Goal: Information Seeking & Learning: Learn about a topic

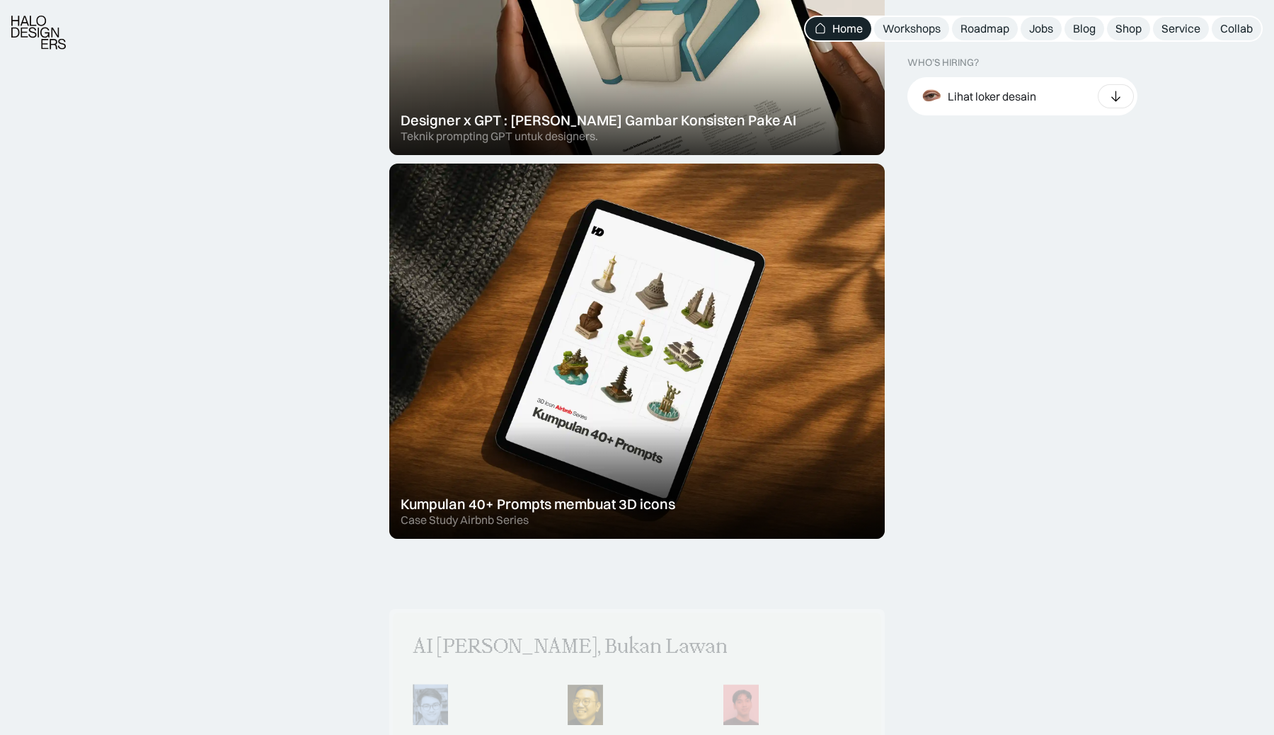
scroll to position [714, 0]
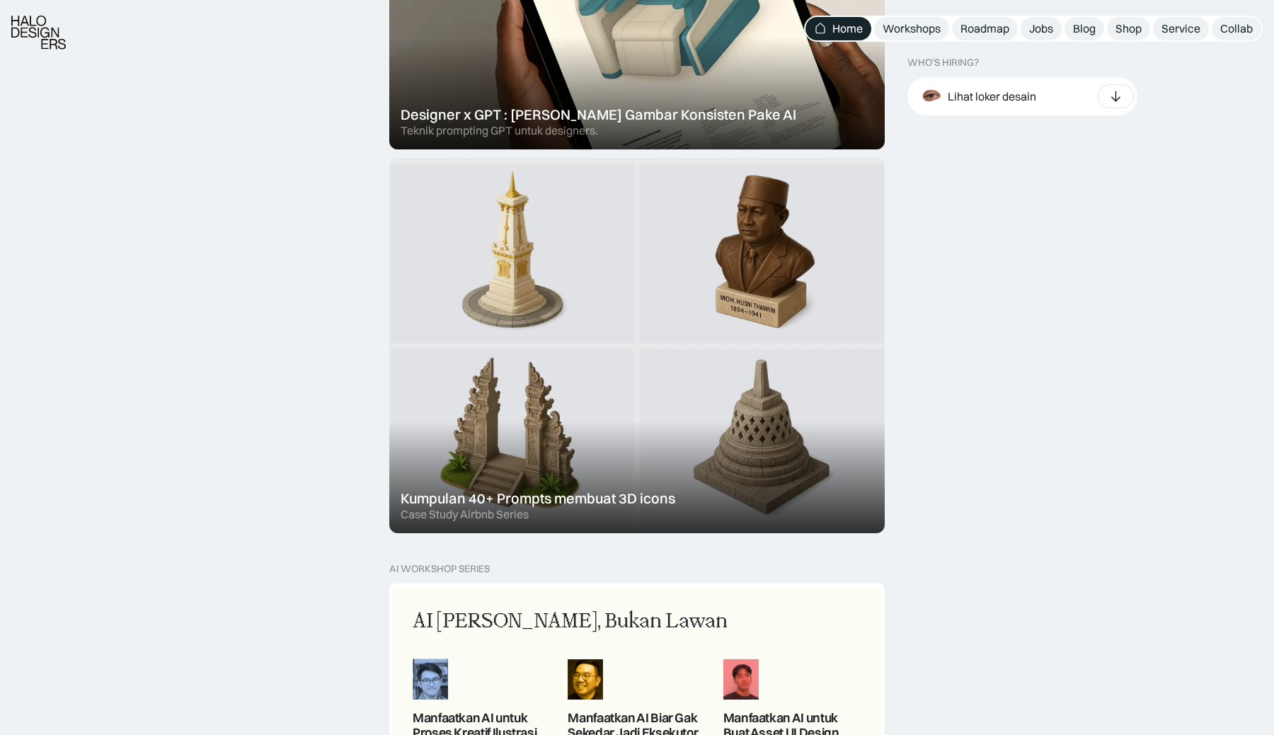
click at [562, 417] on div at bounding box center [637, 345] width 496 height 375
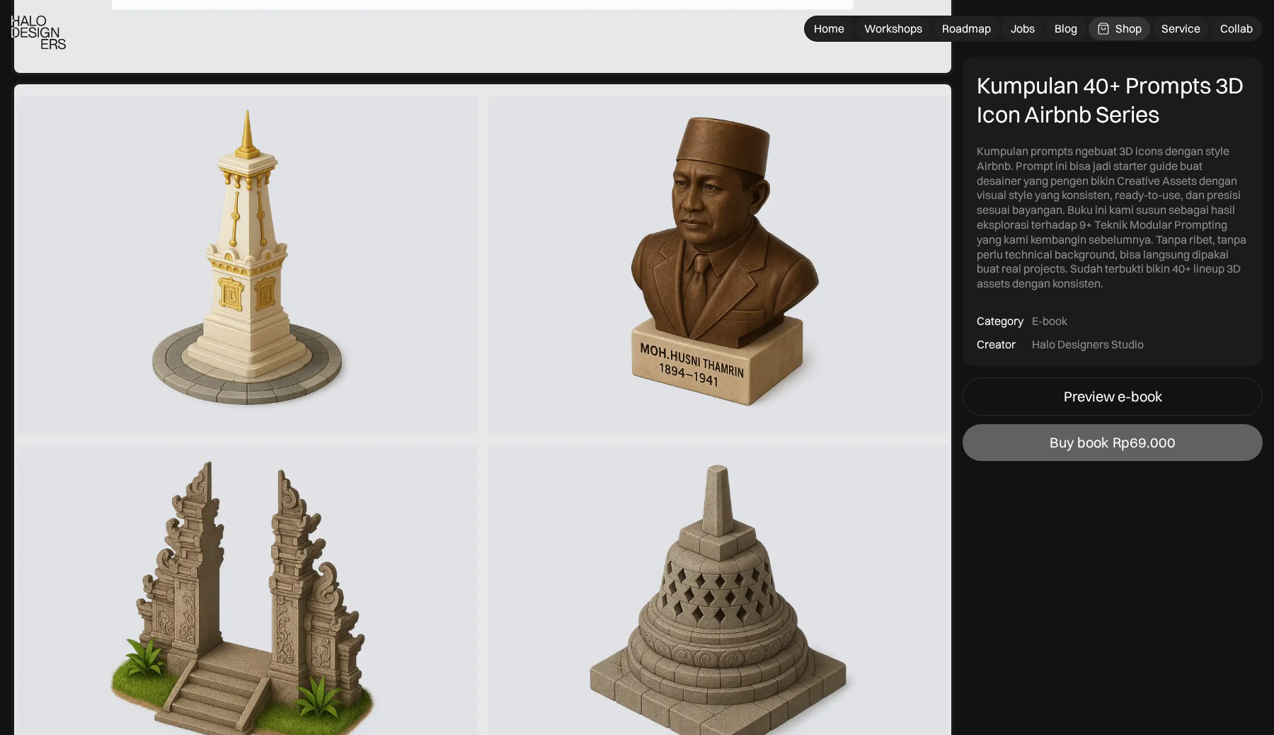
scroll to position [3698, 0]
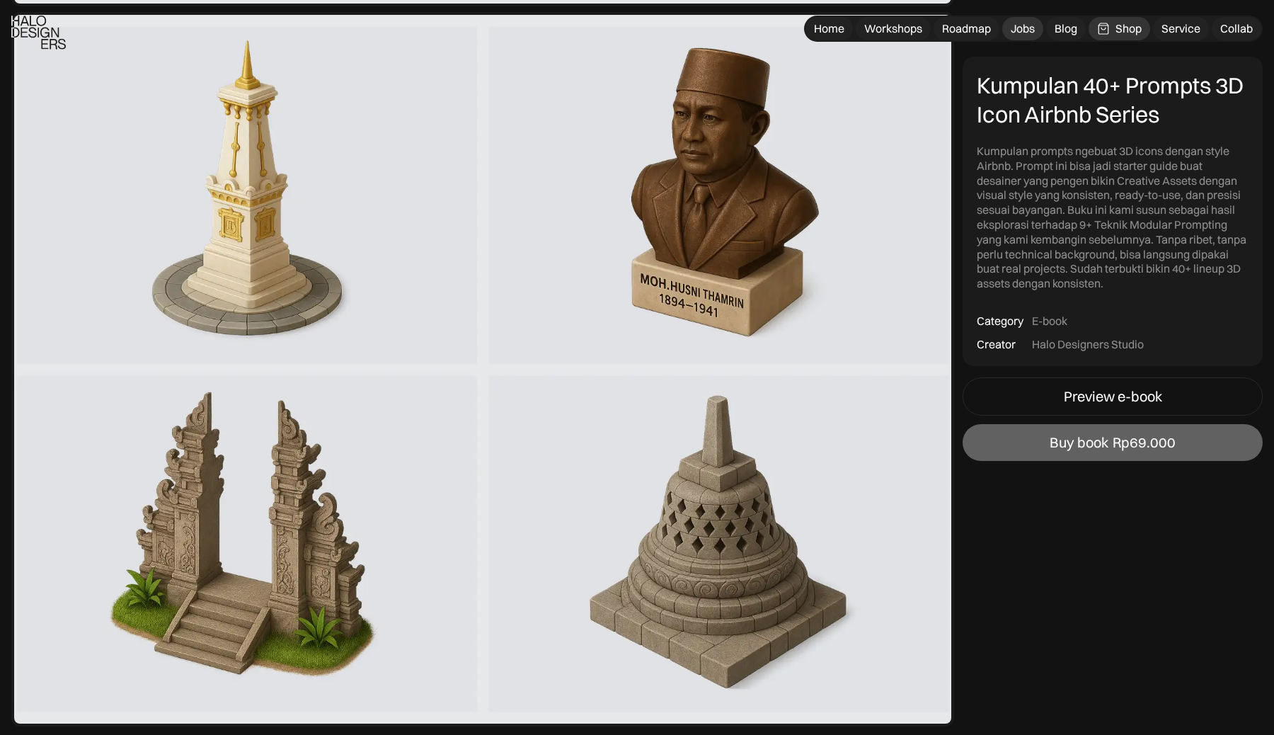
click at [1024, 30] on div "Jobs" at bounding box center [1023, 28] width 24 height 15
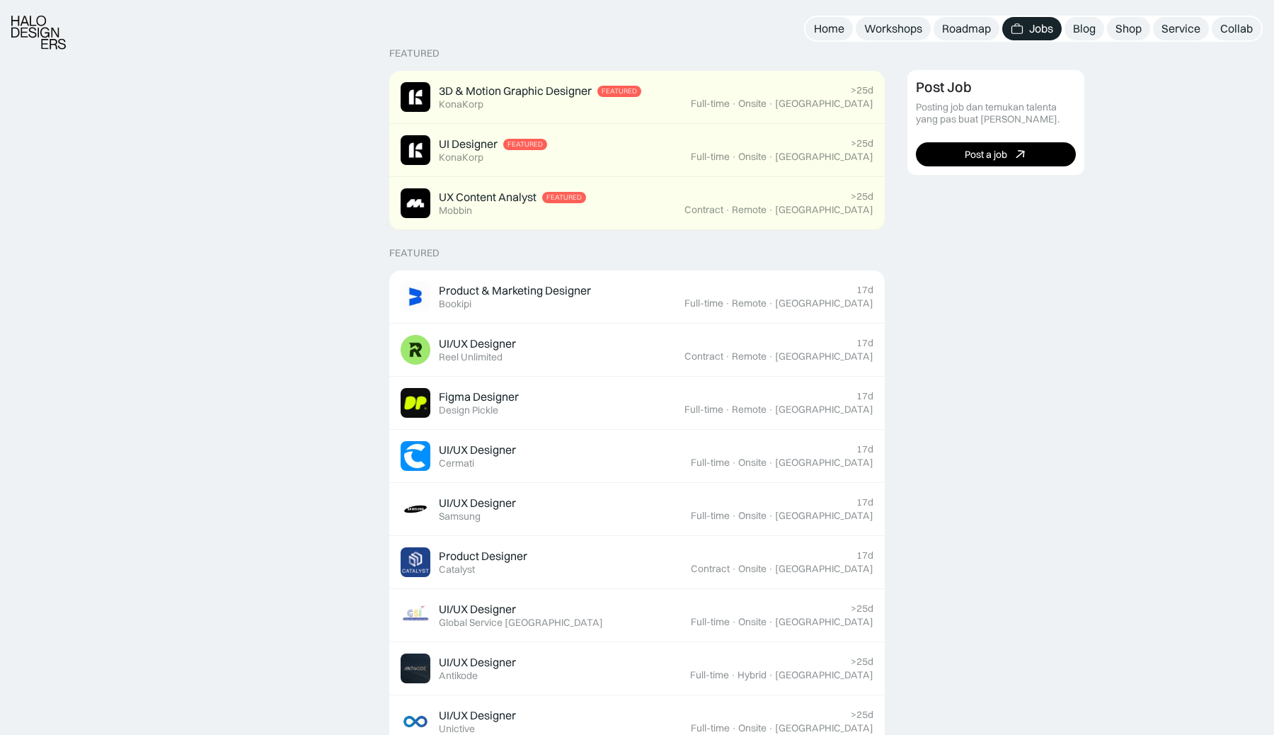
scroll to position [338, 0]
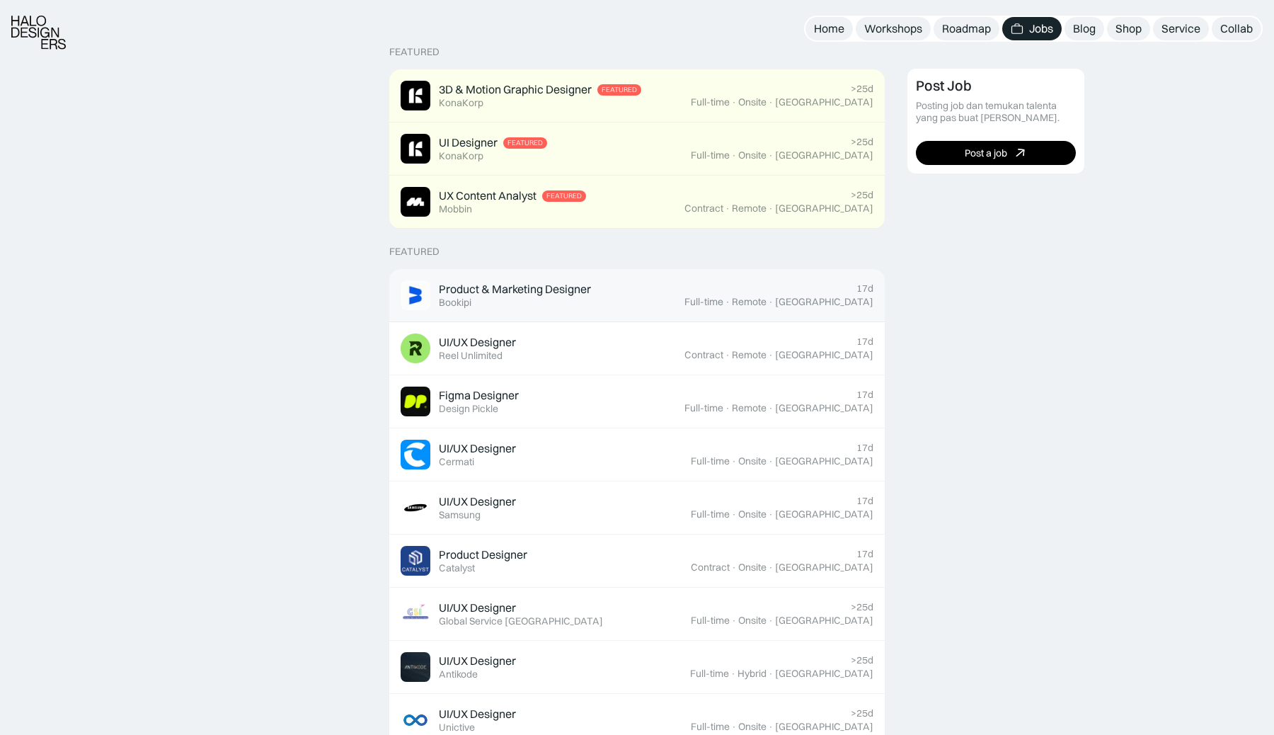
click at [664, 299] on div "Product & Marketing Designer Featured Bookipi" at bounding box center [543, 295] width 284 height 30
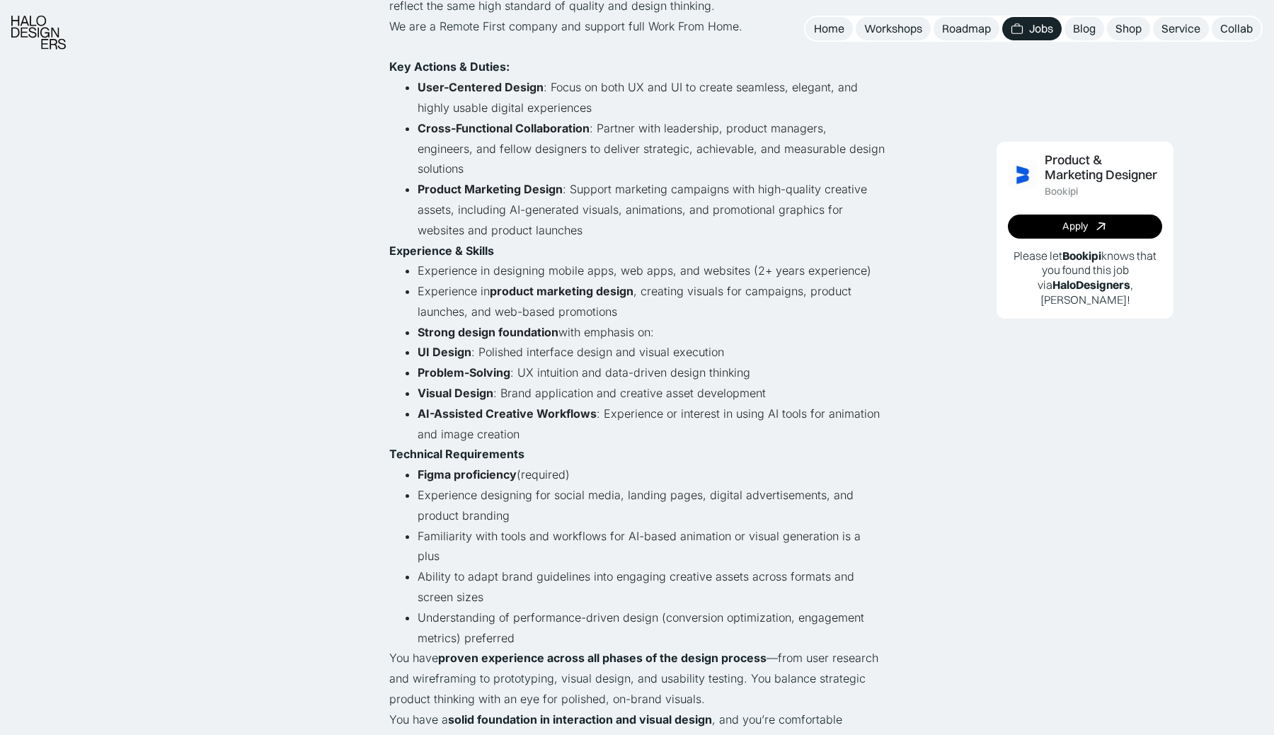
scroll to position [608, 0]
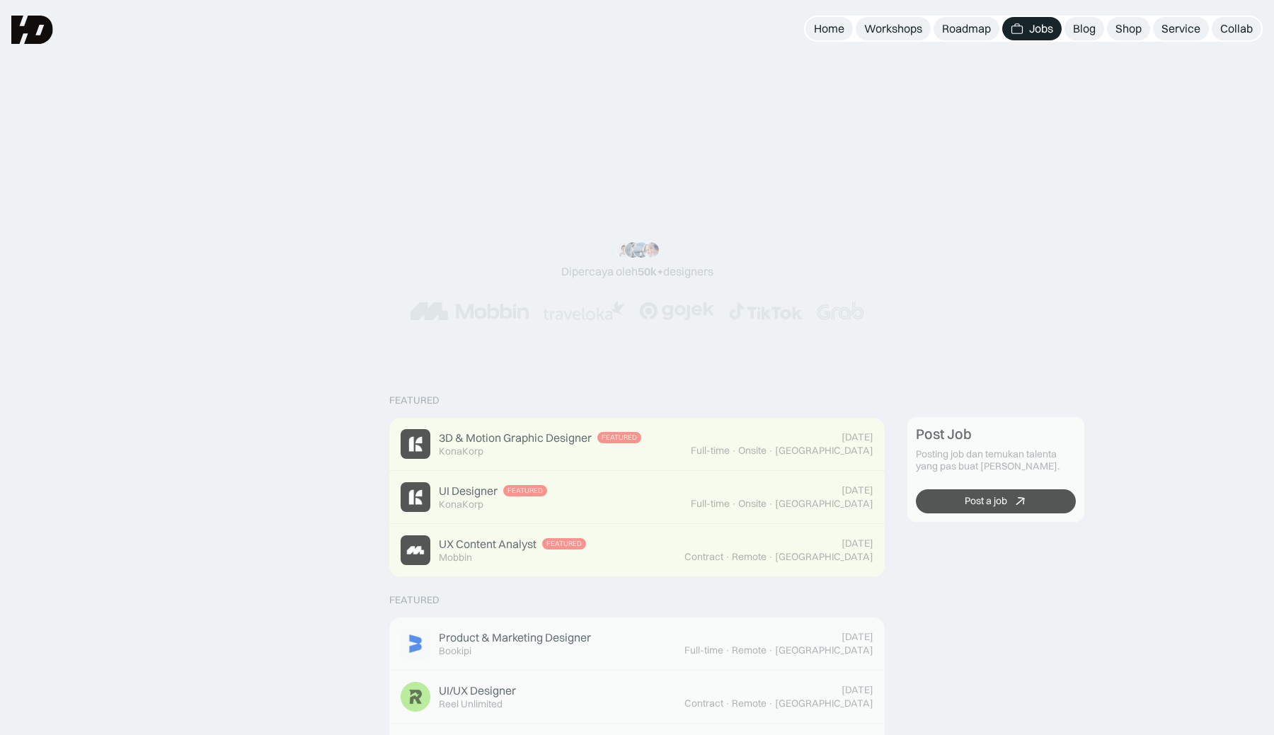
scroll to position [338, 0]
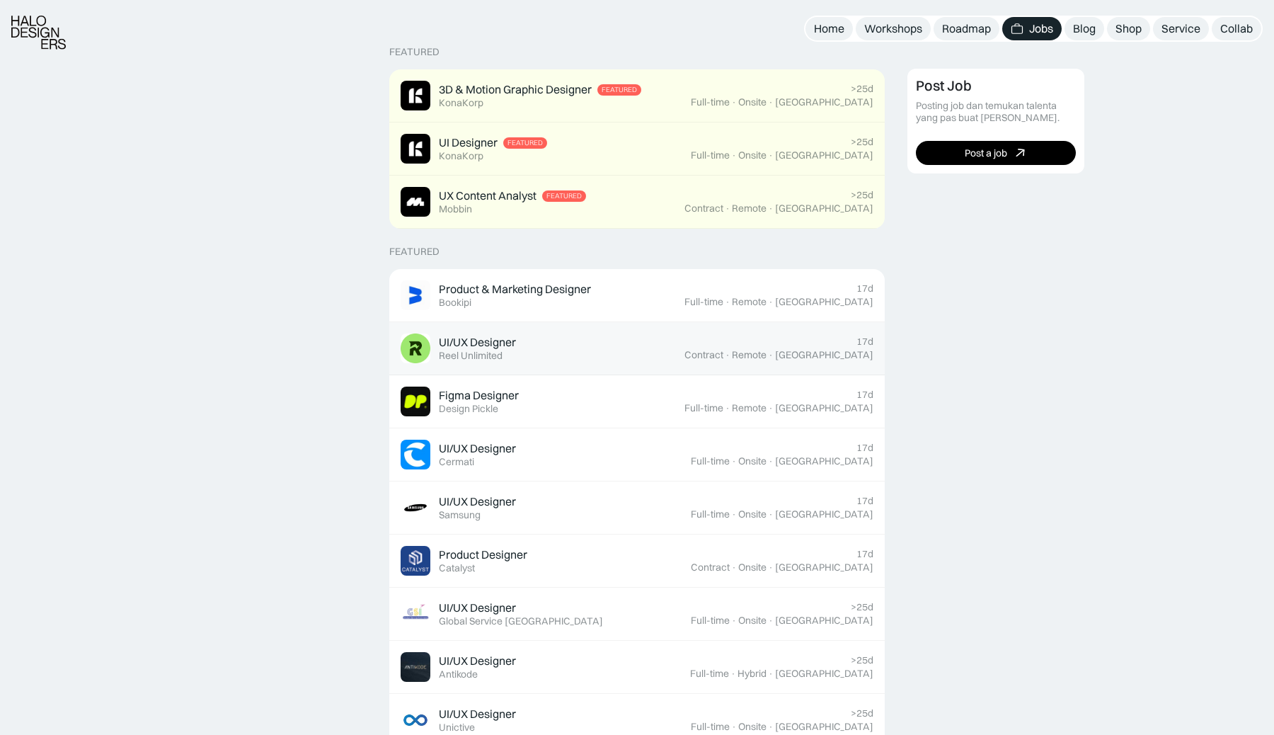
click at [682, 362] on div "UI/UX Designer Featured Reel Unlimited" at bounding box center [543, 348] width 284 height 30
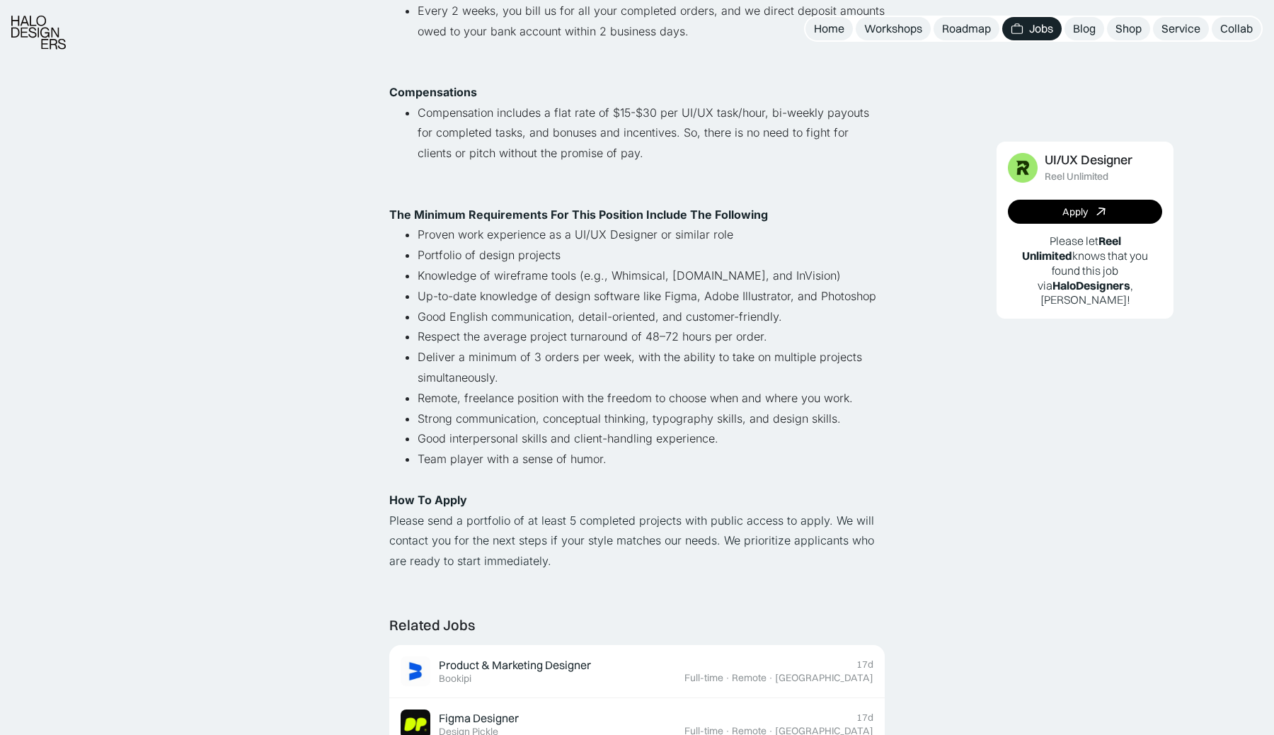
scroll to position [749, 0]
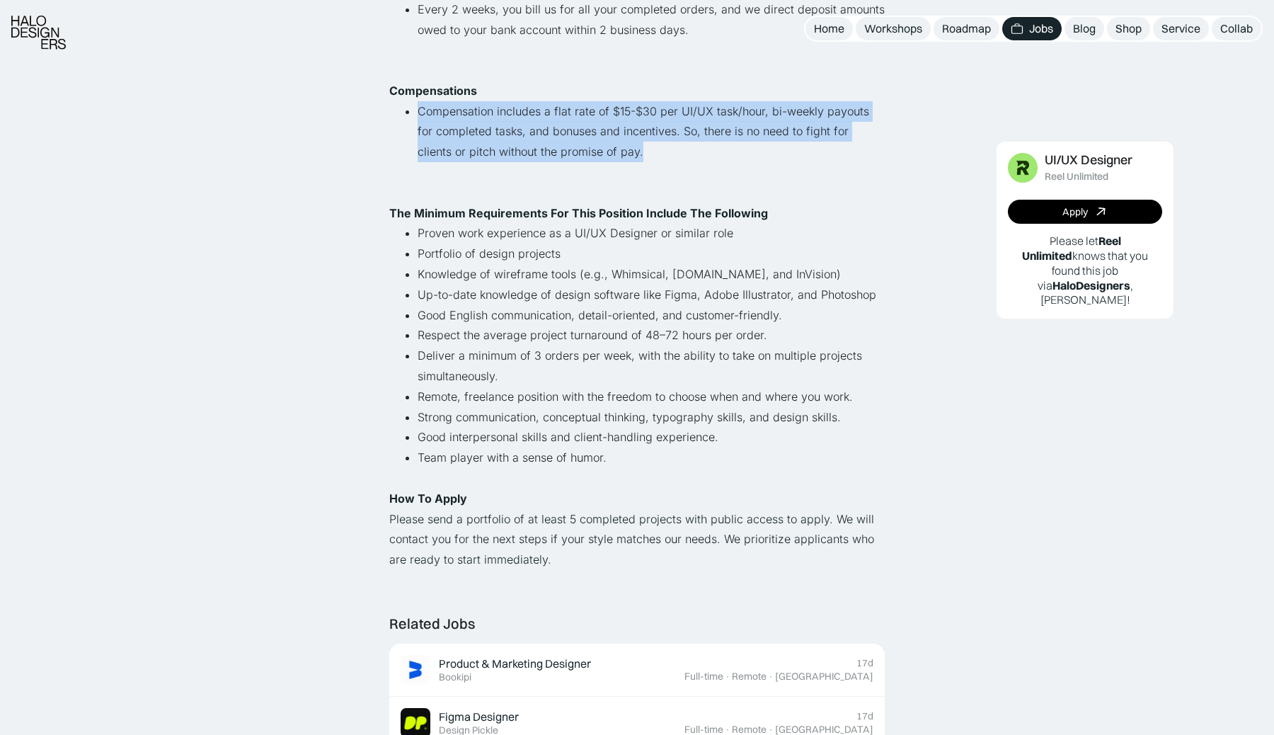
drag, startPoint x: 420, startPoint y: 111, endPoint x: 610, endPoint y: 148, distance: 194.0
click at [610, 148] on li "Compensation includes a flat rate of $15-$30 per UI/UX task/hour, bi-weekly pay…" at bounding box center [651, 141] width 467 height 81
click at [589, 159] on div at bounding box center [589, 159] width 0 height 0
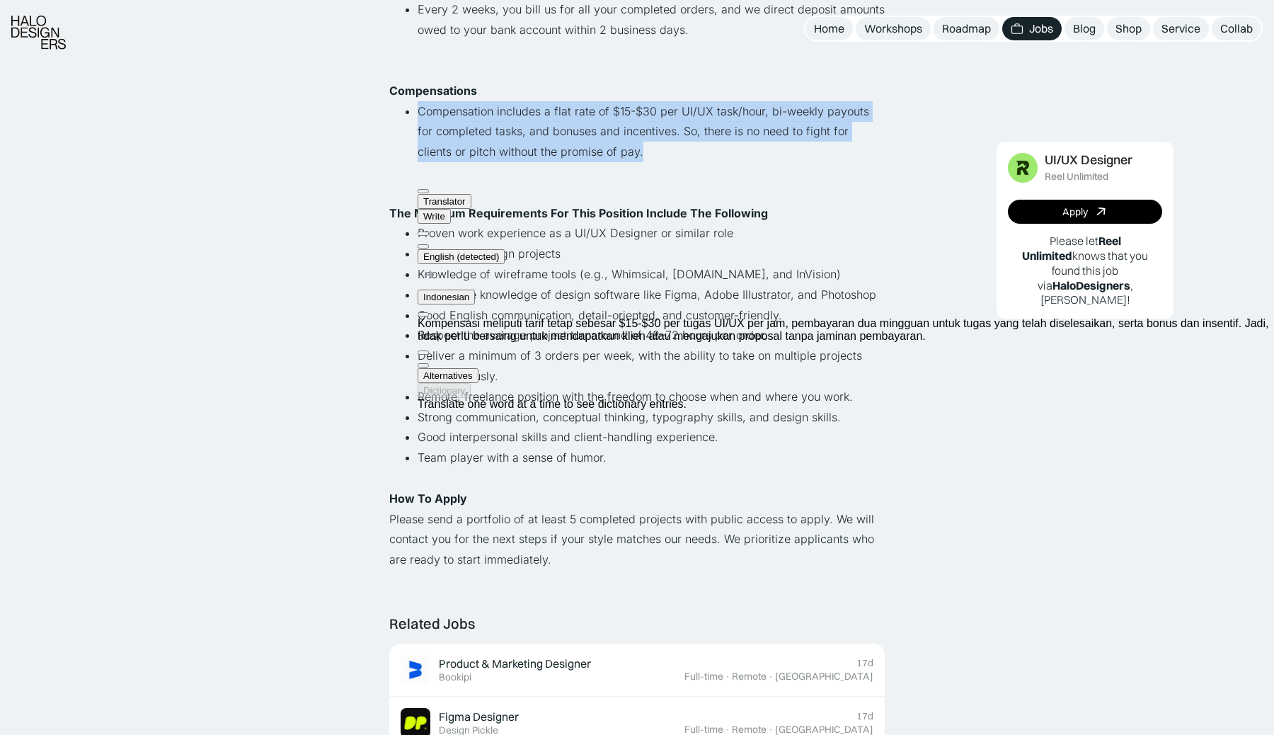
click at [886, 334] on div "Lihat semua job UI/UX Designer Reel Unlimited Contract · Remote · Jakarta · 17d…" at bounding box center [637, 442] width 1274 height 2383
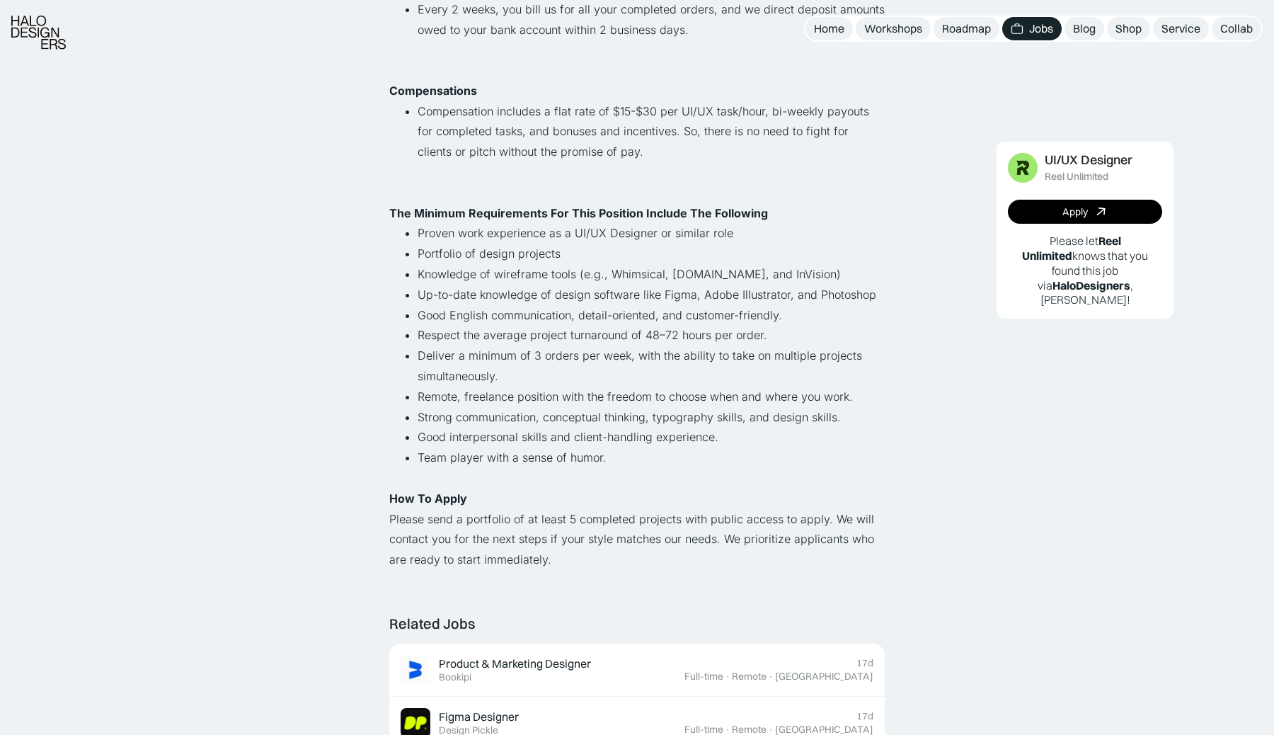
click at [583, 336] on li "Respect the average project turnaround of 48–72 hours per order." at bounding box center [651, 335] width 467 height 21
click at [418, 342] on div at bounding box center [418, 342] width 0 height 0
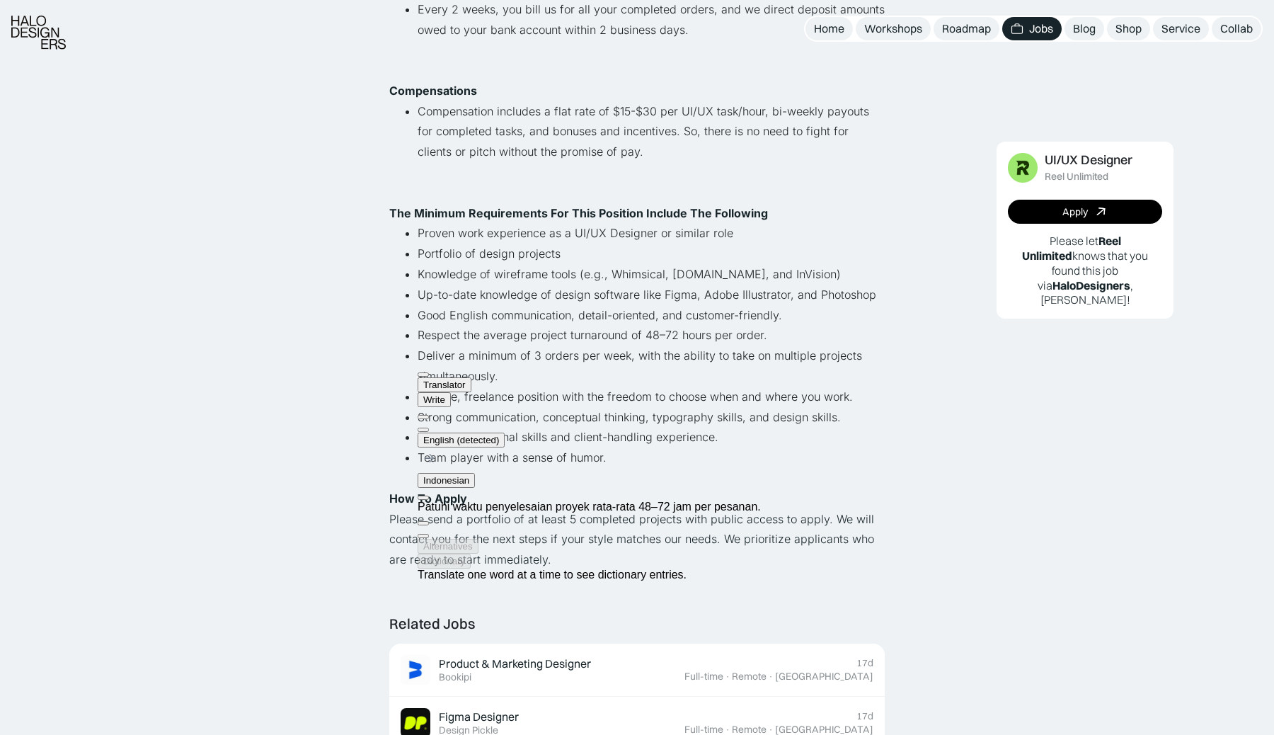
click at [866, 323] on li "Good English communication, detail-oriented, and customer-friendly." at bounding box center [651, 315] width 467 height 21
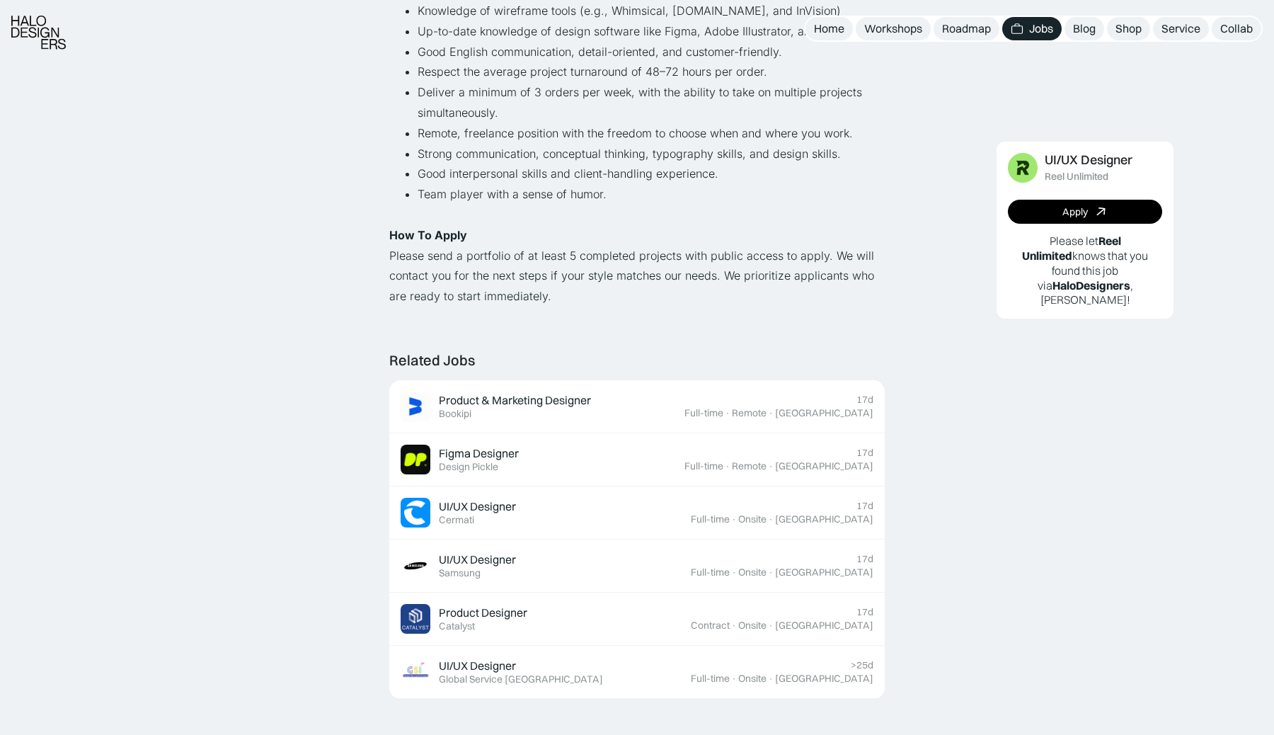
scroll to position [1022, 0]
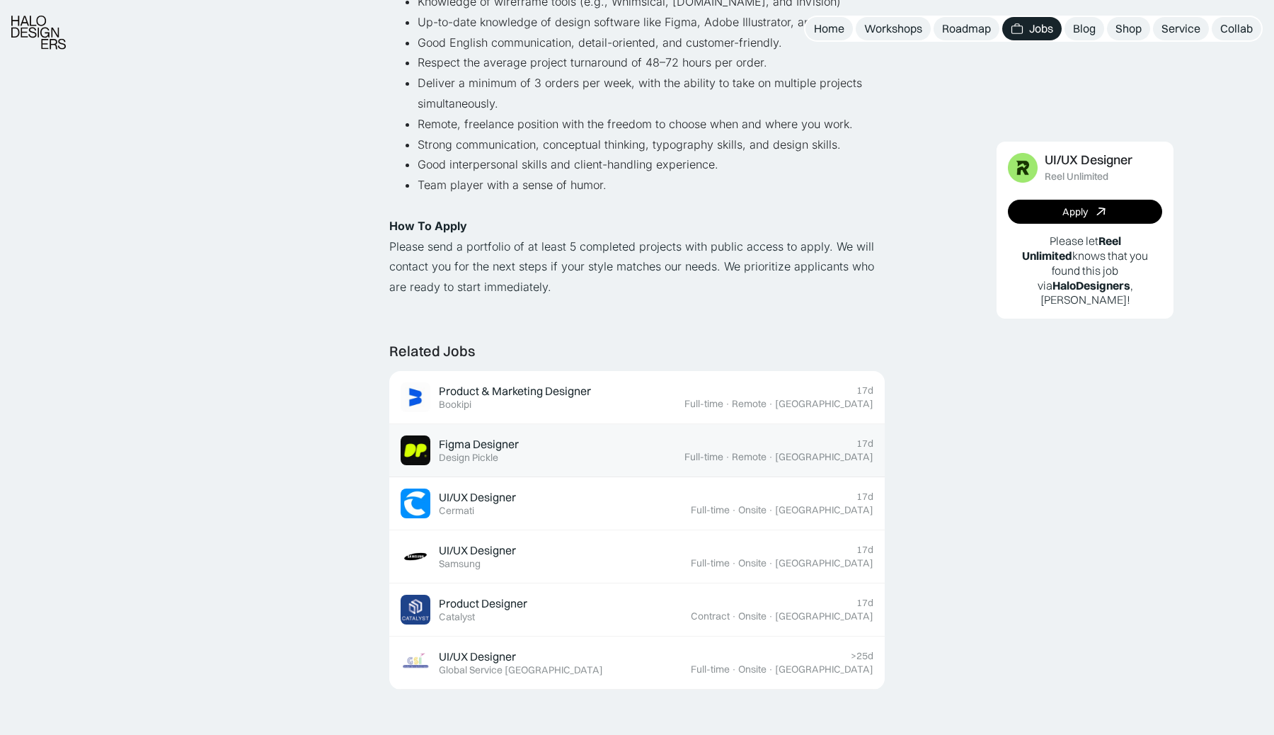
click at [685, 445] on div "Figma Designer Featured Design Pickle" at bounding box center [543, 450] width 284 height 30
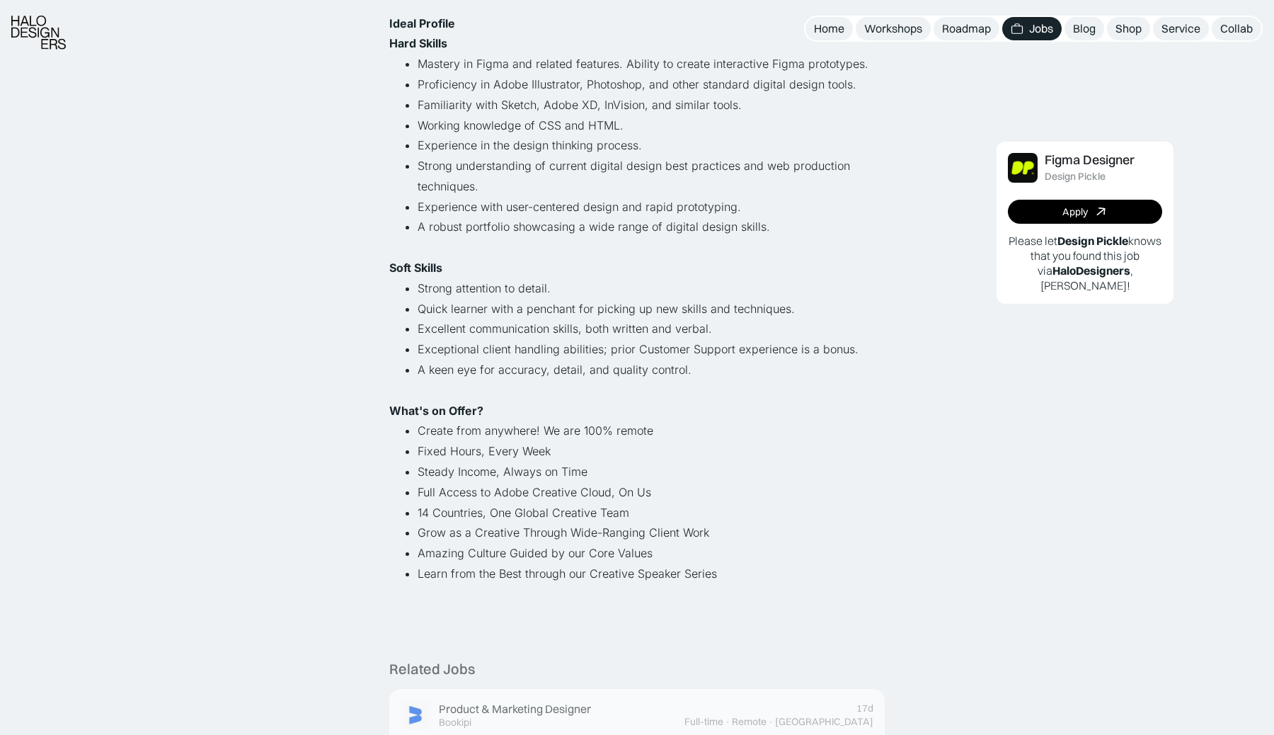
scroll to position [657, 0]
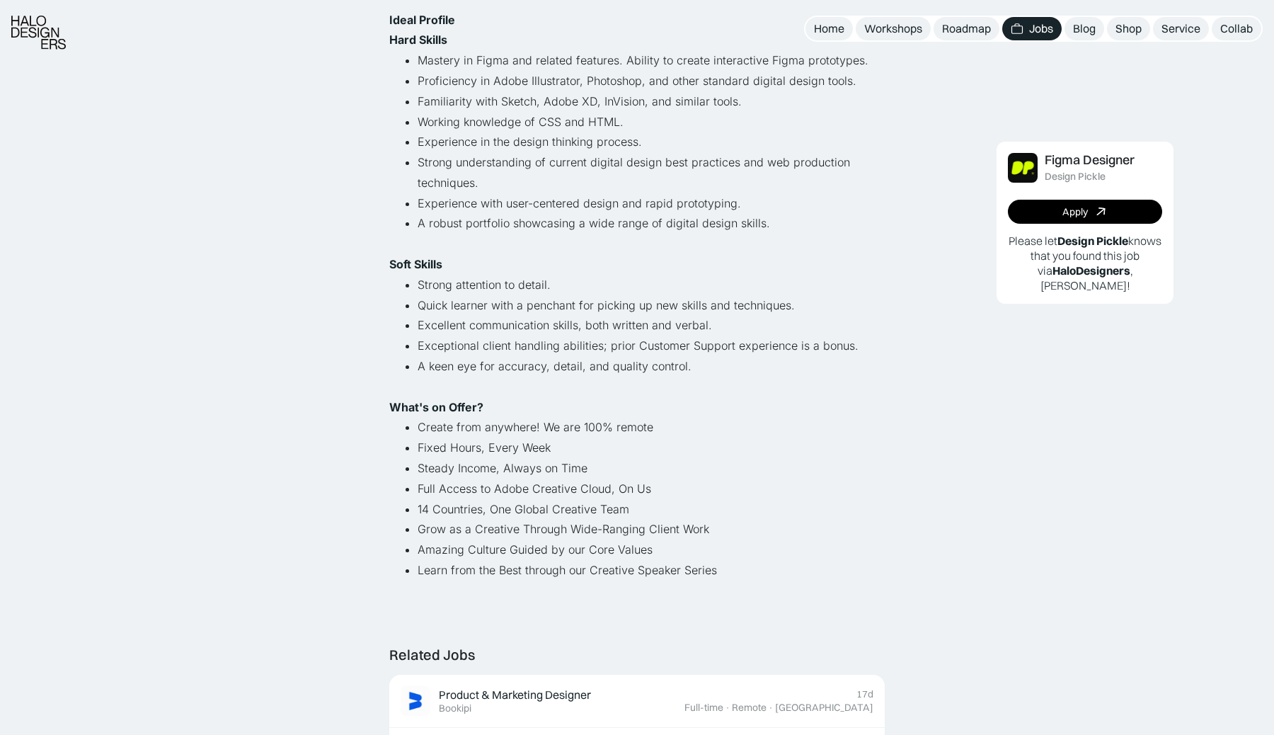
click at [586, 344] on li "Exceptional client handling abilities; prior Customer Support experience is a b…" at bounding box center [651, 346] width 467 height 21
click at [577, 319] on div at bounding box center [577, 319] width 0 height 0
click at [862, 419] on li "Create from anywhere! We are 100% remote" at bounding box center [651, 427] width 467 height 21
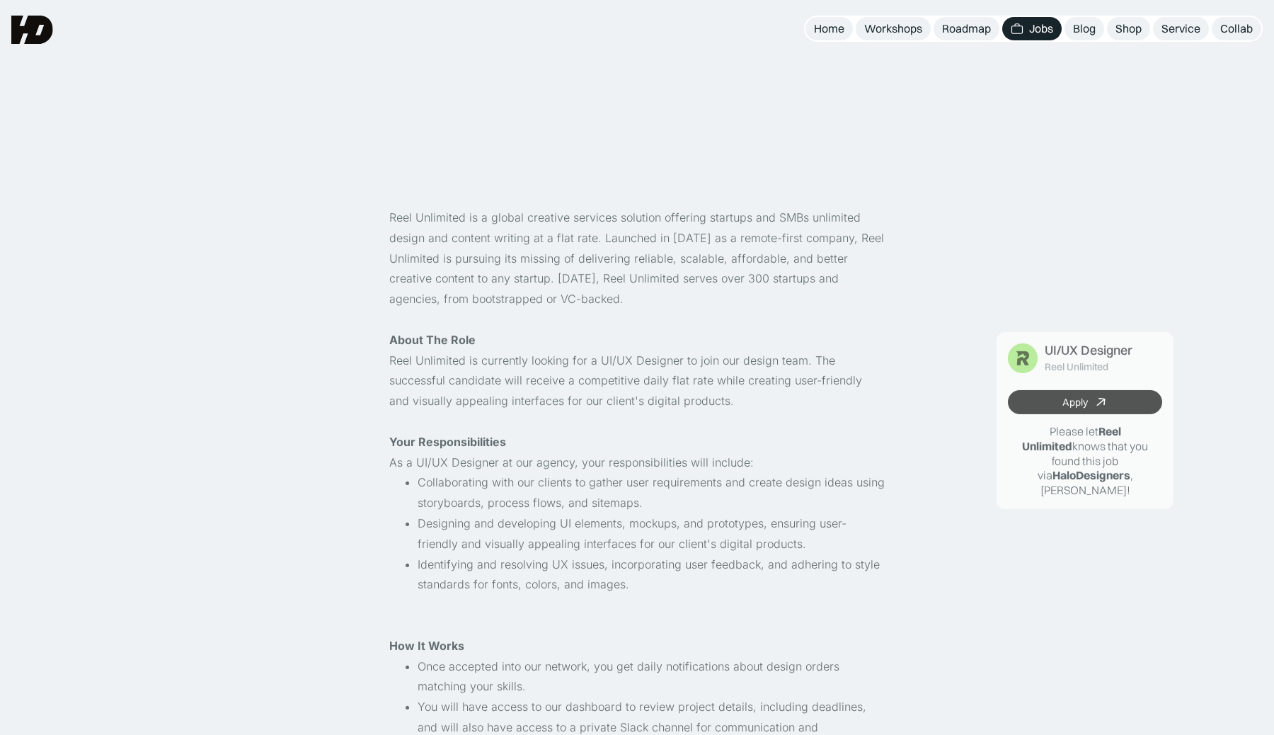
scroll to position [1022, 0]
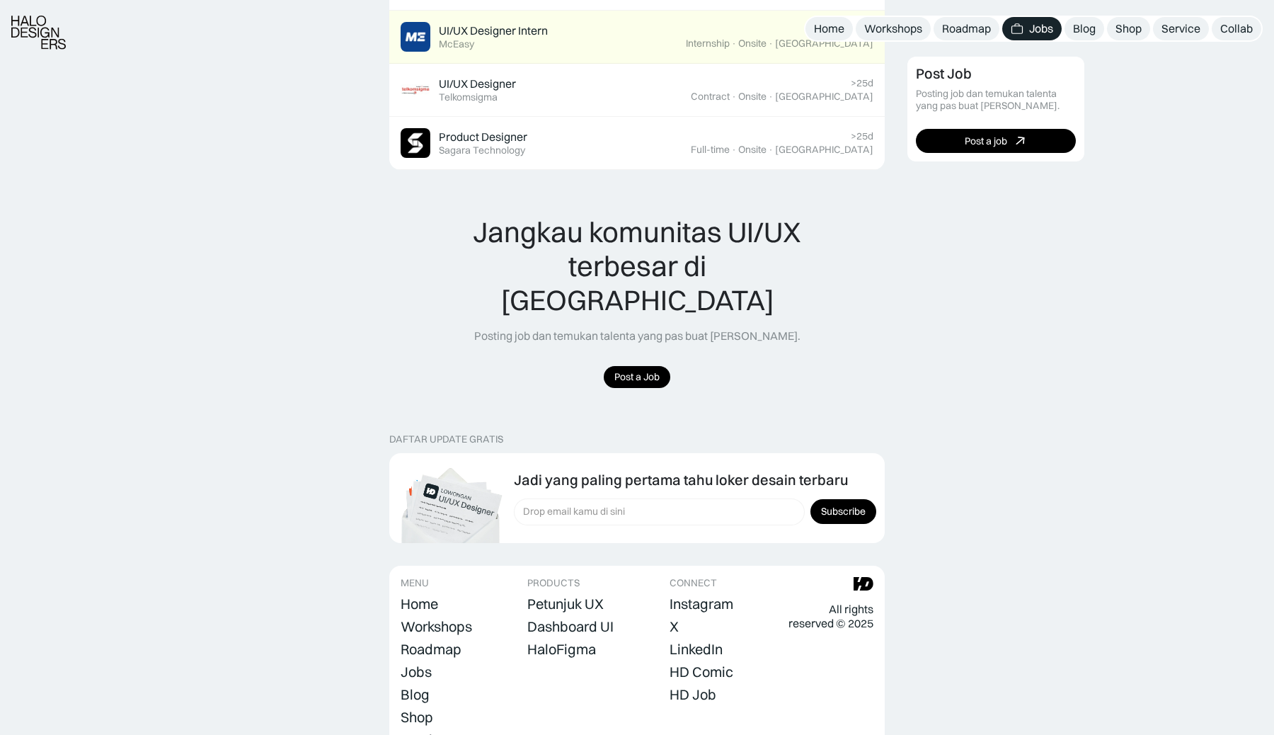
scroll to position [1254, 0]
